Goal: Transaction & Acquisition: Purchase product/service

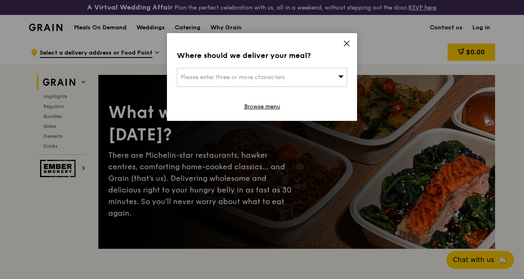
drag, startPoint x: 342, startPoint y: 43, endPoint x: 346, endPoint y: 51, distance: 9.4
click at [342, 44] on div "Where should we deliver your meal? Please enter three or more characters Browse…" at bounding box center [262, 77] width 190 height 88
click at [346, 45] on icon at bounding box center [346, 43] width 7 height 7
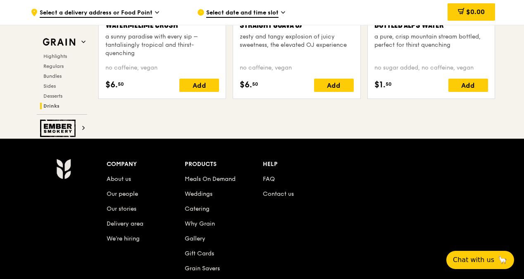
scroll to position [3472, 0]
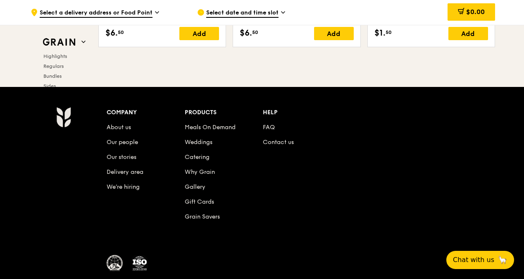
drag, startPoint x: 523, startPoint y: 259, endPoint x: 525, endPoint y: 219, distance: 39.7
click at [522, 167] on div "Company About us Our people Our stories Delivery area We’re hiring Products Mea…" at bounding box center [262, 209] width 524 height 245
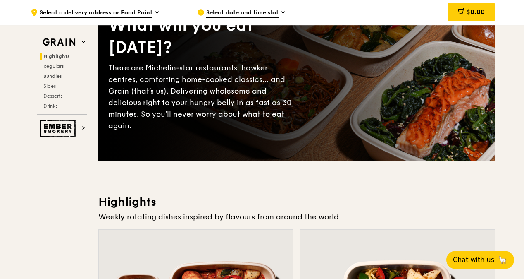
scroll to position [0, 0]
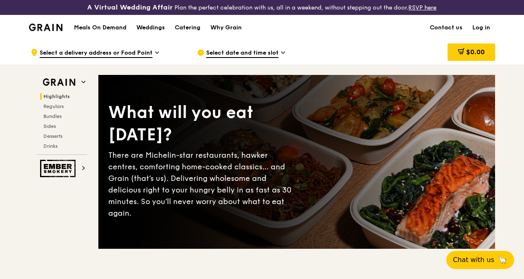
click at [303, 200] on div "What will you eat [DATE]? There are Michelin-star restaurants, hawker centres, …" at bounding box center [296, 161] width 397 height 141
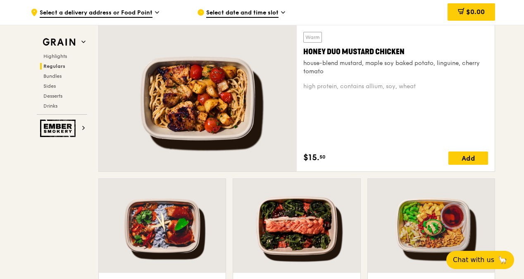
scroll to position [614, 0]
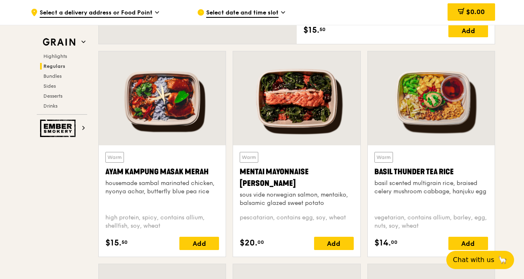
scroll to position [780, 0]
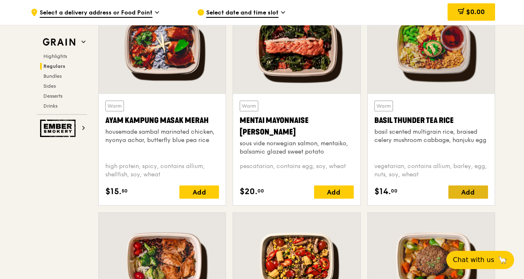
click at [465, 193] on div "Add" at bounding box center [468, 191] width 40 height 13
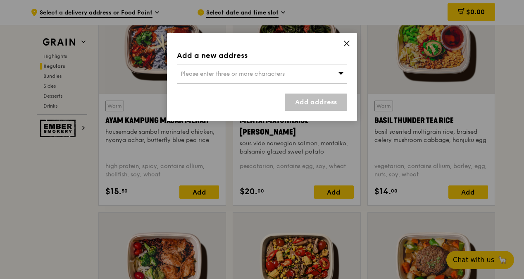
click at [347, 46] on icon at bounding box center [346, 43] width 7 height 7
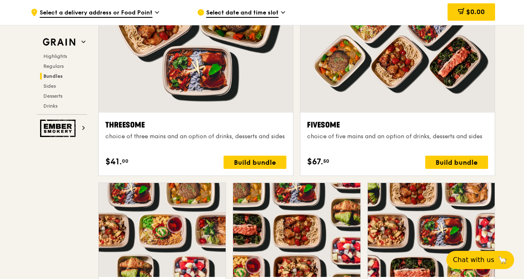
scroll to position [1490, 0]
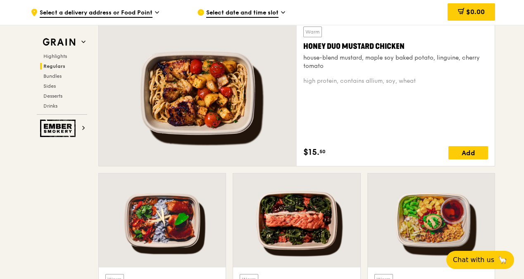
scroll to position [746, 0]
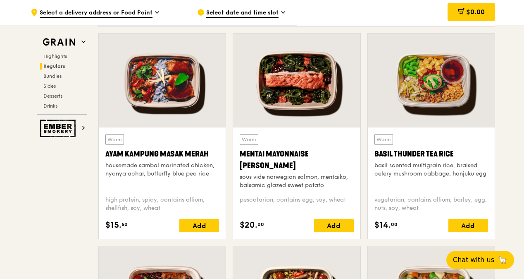
drag, startPoint x: 78, startPoint y: 176, endPoint x: 83, endPoint y: 176, distance: 5.8
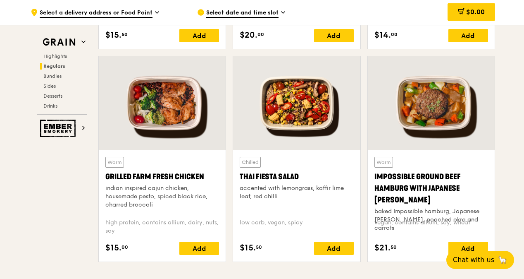
scroll to position [953, 0]
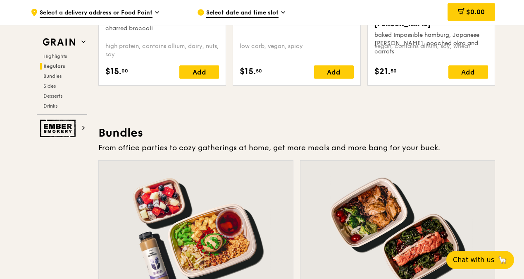
scroll to position [994, 0]
